Goal: Information Seeking & Learning: Learn about a topic

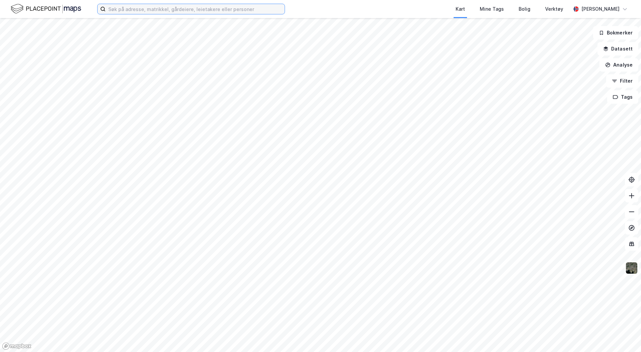
click at [127, 12] on input at bounding box center [195, 9] width 179 height 10
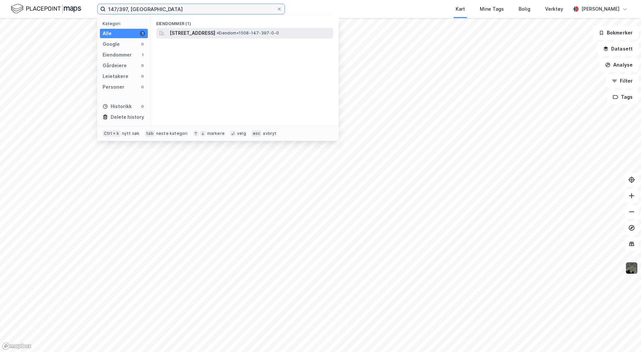
type input "147/397, ålesund"
click at [210, 33] on span "Hovstien 23B, 6057, ELLINGSØY, ÅLESUND" at bounding box center [193, 33] width 46 height 8
